Goal: Information Seeking & Learning: Understand process/instructions

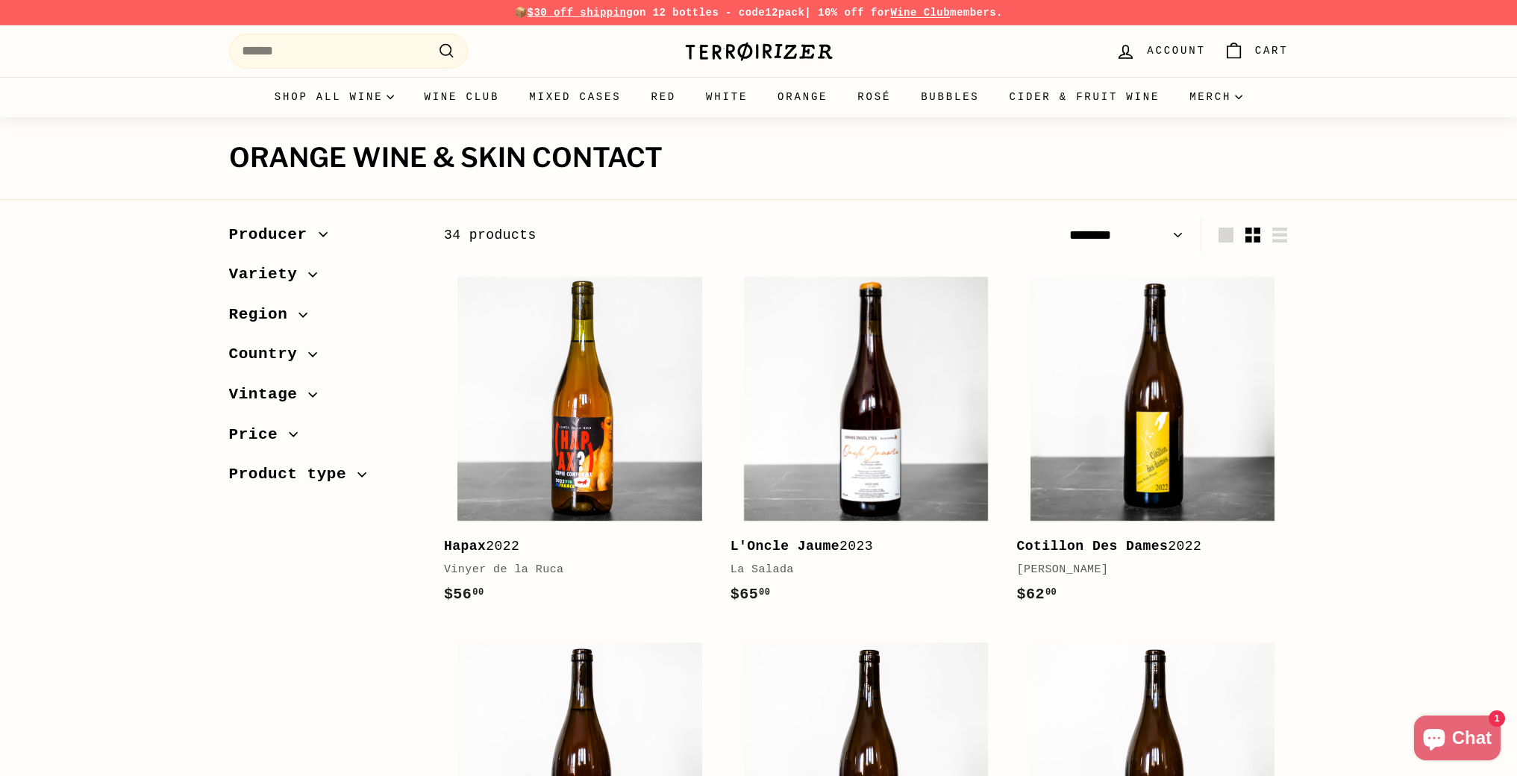
select select "******"
click at [253, 434] on span "Price" at bounding box center [259, 434] width 60 height 25
click at [394, 466] on span "$96 00" at bounding box center [402, 469] width 36 height 22
drag, startPoint x: 386, startPoint y: 468, endPoint x: 410, endPoint y: 469, distance: 23.9
click at [410, 469] on span "$96 00" at bounding box center [402, 469] width 36 height 22
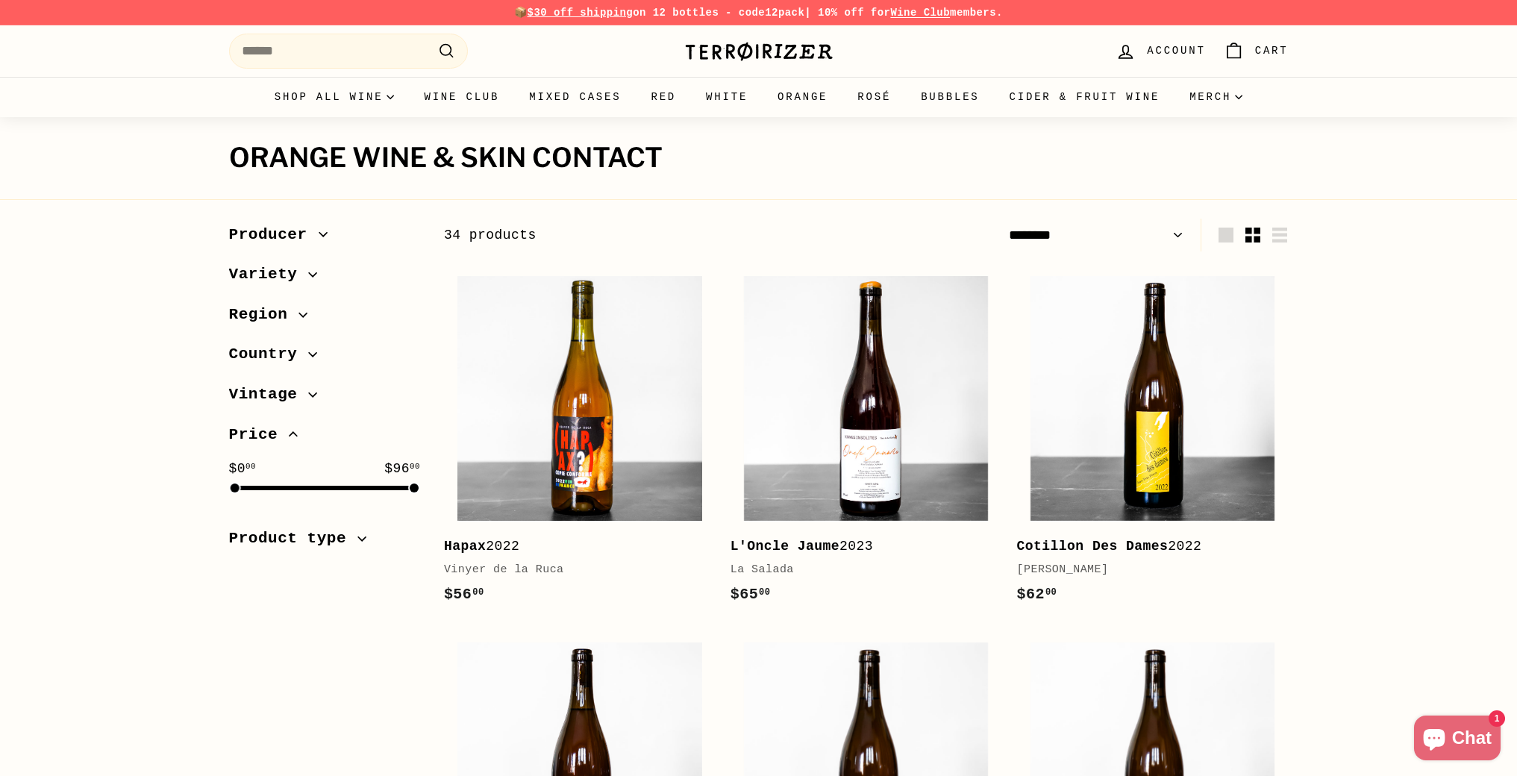
drag, startPoint x: 412, startPoint y: 482, endPoint x: 404, endPoint y: 483, distance: 7.5
click at [404, 483] on div "$0 00 $96 00" at bounding box center [324, 474] width 191 height 32
drag, startPoint x: 404, startPoint y: 486, endPoint x: 303, endPoint y: 486, distance: 100.7
click at [303, 486] on div at bounding box center [324, 488] width 179 height 4
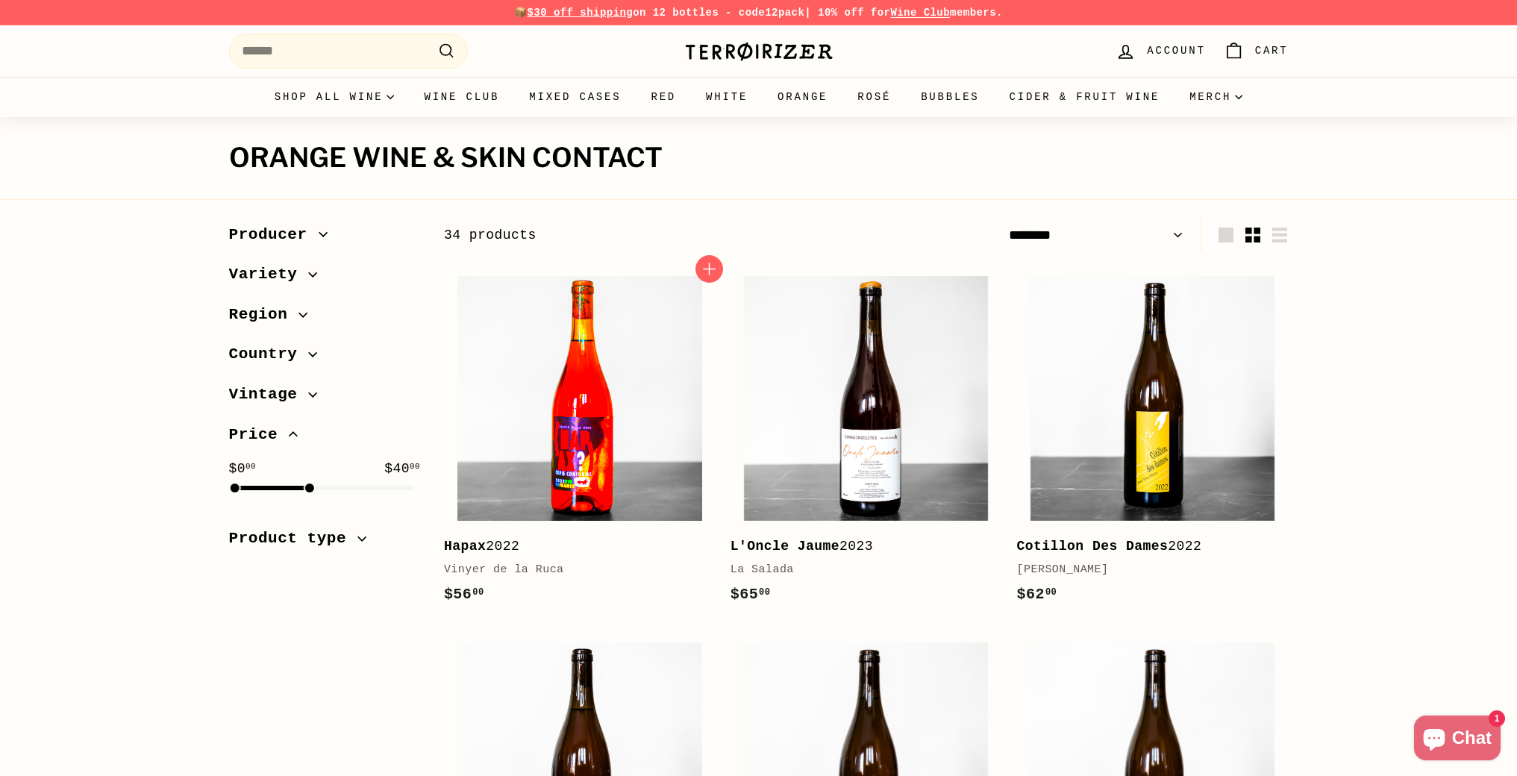
select select "******"
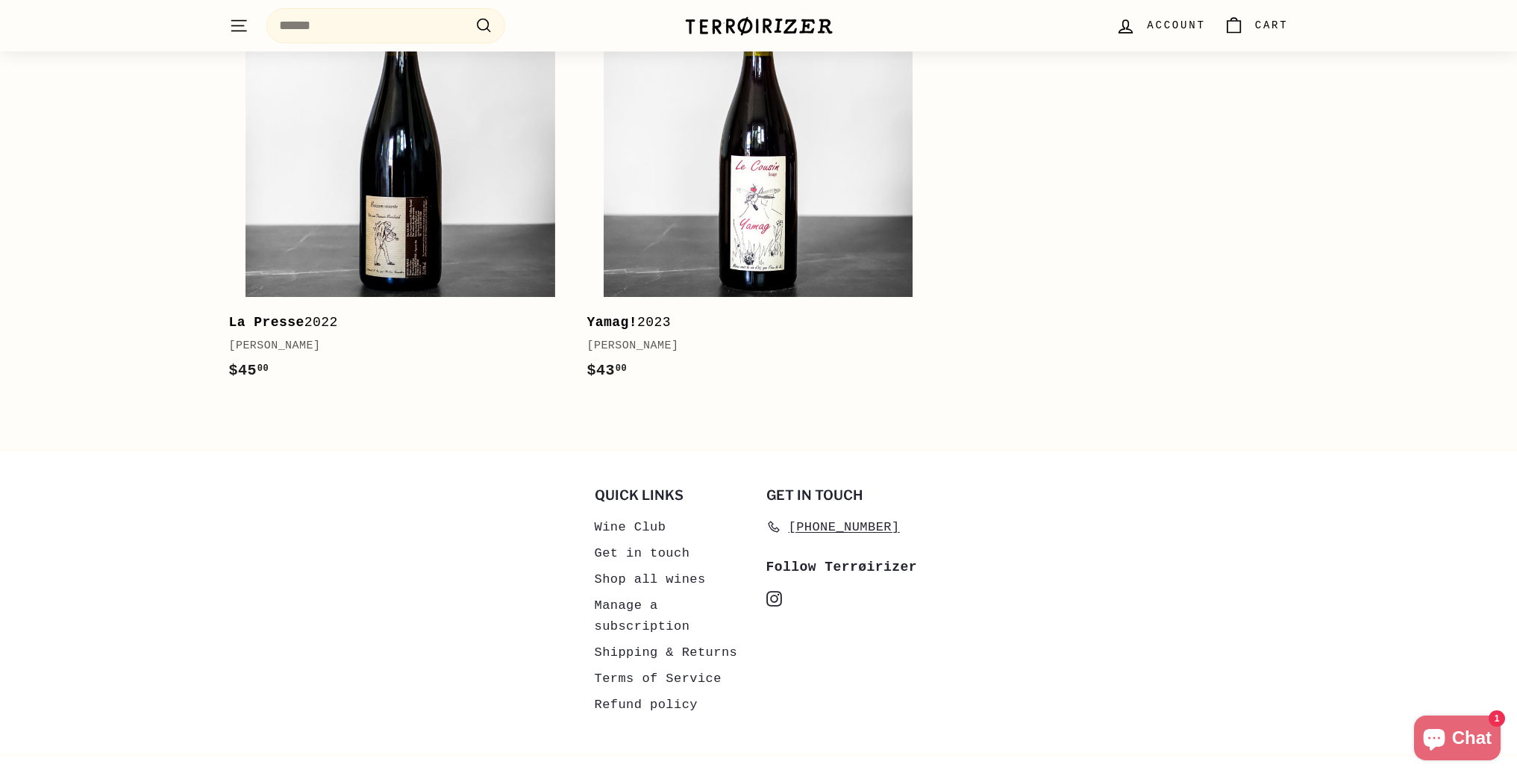
scroll to position [2007, 0]
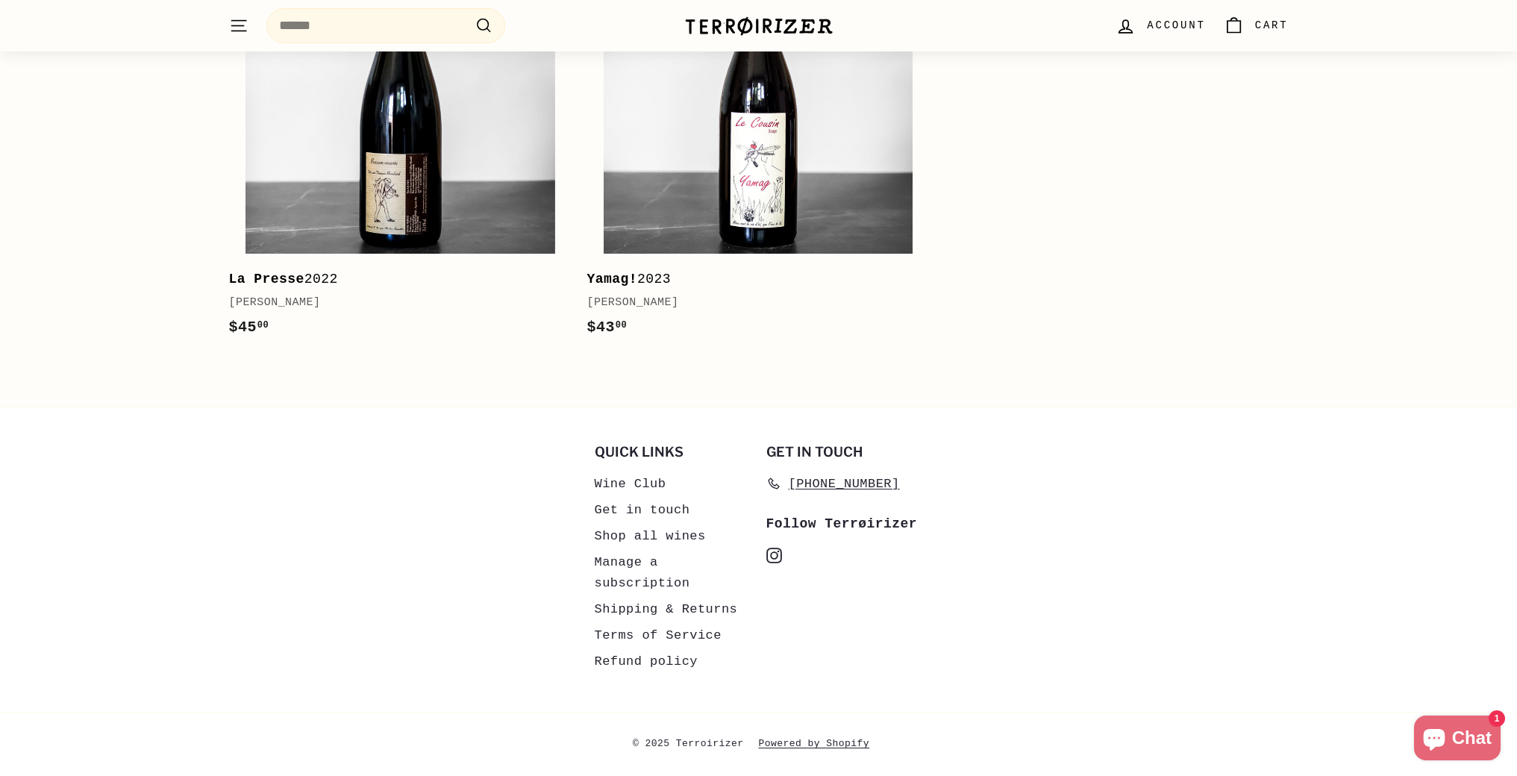
click at [643, 612] on link "Shipping & Returns" at bounding box center [666, 609] width 143 height 26
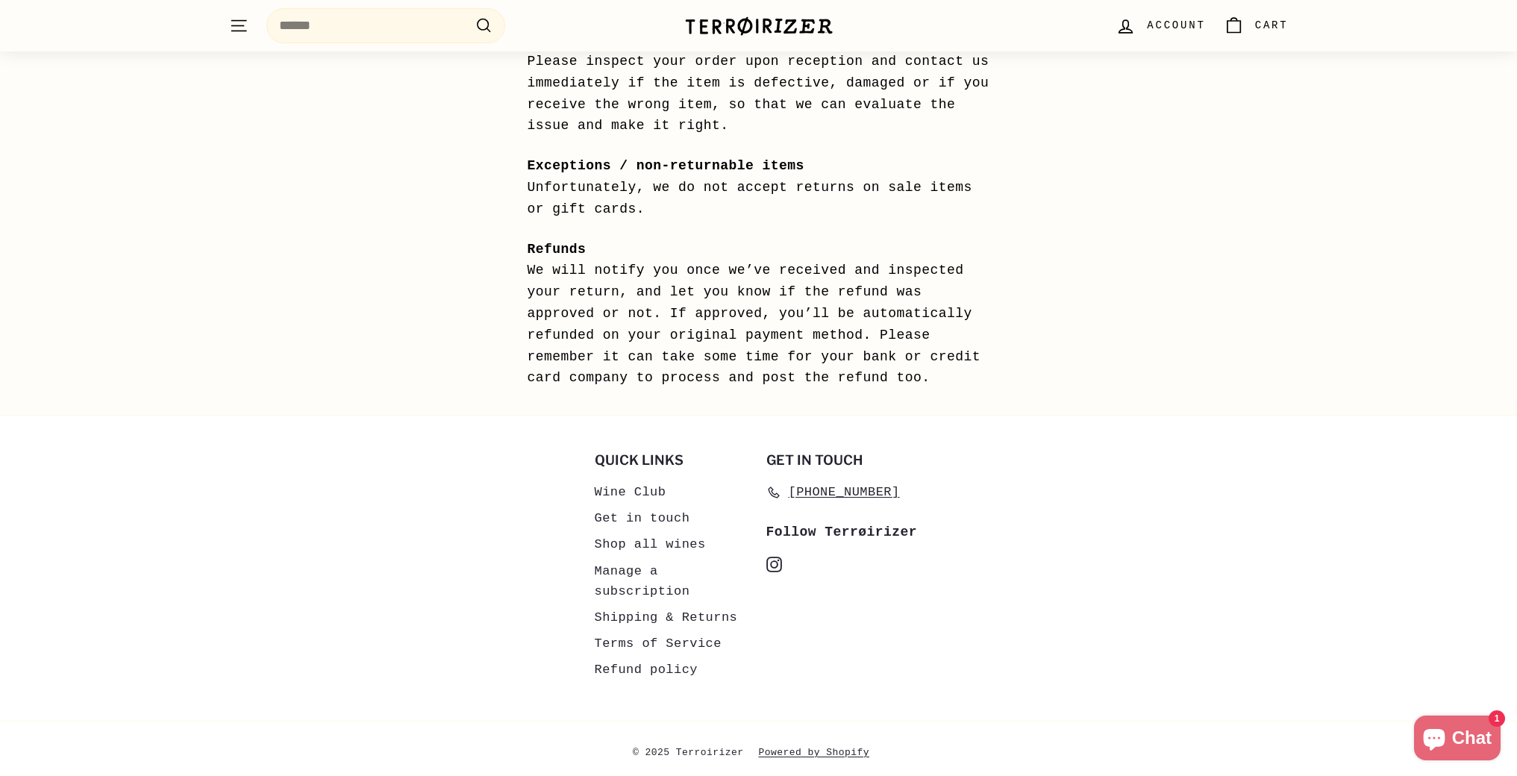
scroll to position [1398, 0]
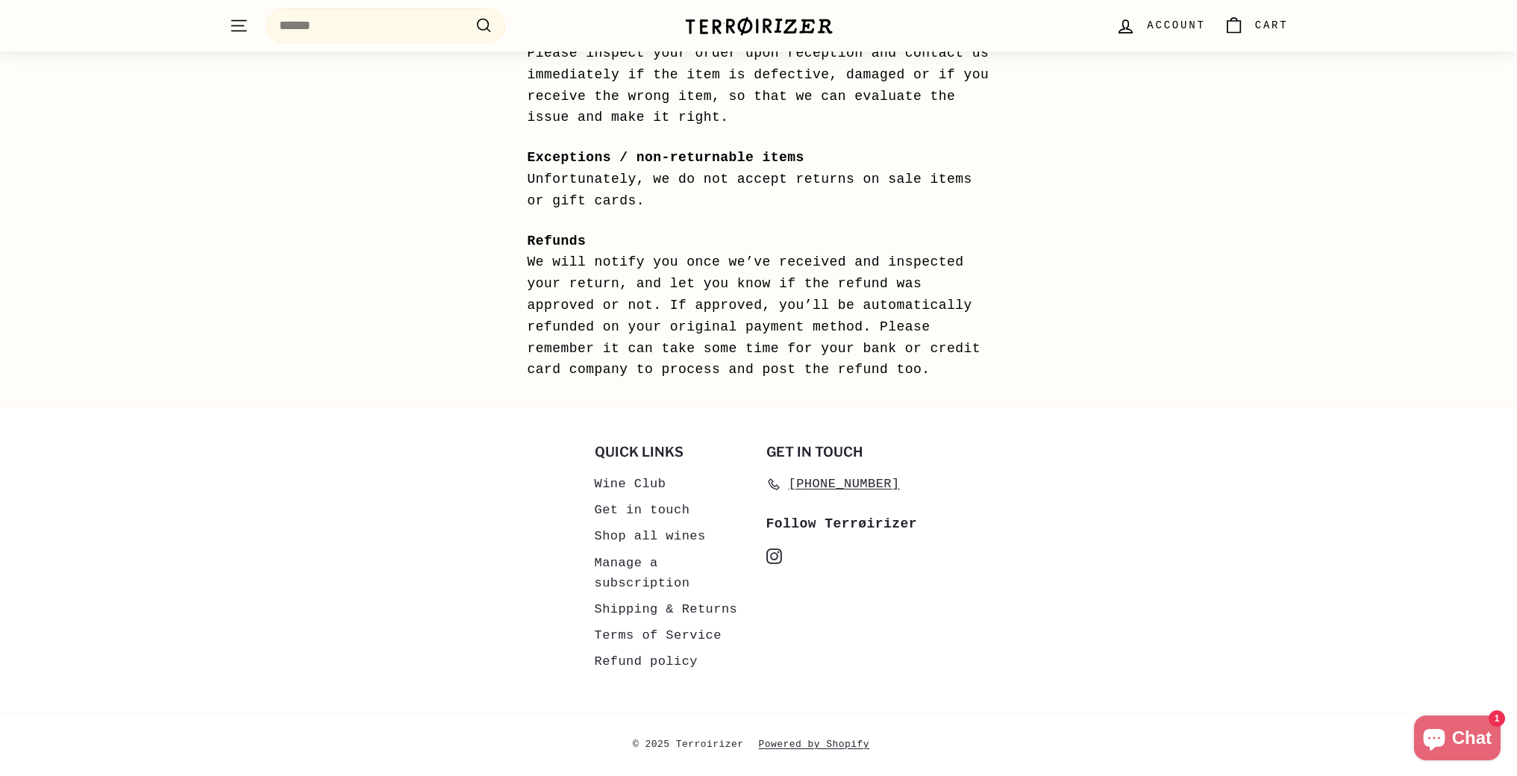
click at [771, 554] on icon "instagram" at bounding box center [774, 556] width 16 height 16
